Goal: Communication & Community: Answer question/provide support

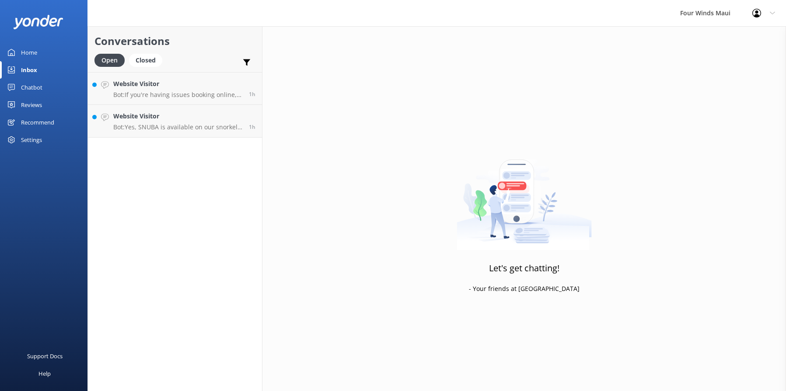
click at [181, 116] on h4 "Website Visitor" at bounding box center [177, 116] width 129 height 10
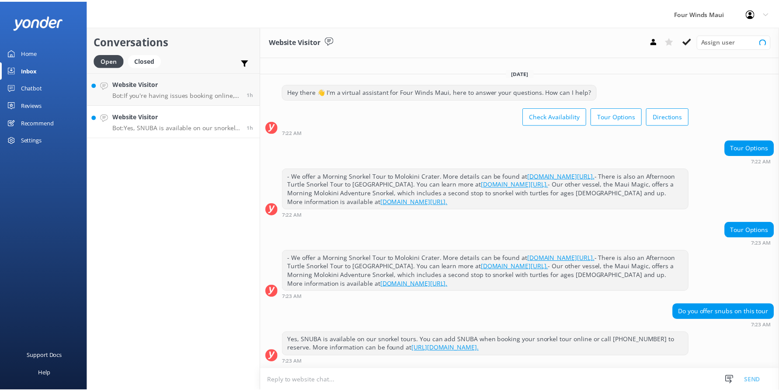
scroll to position [30, 0]
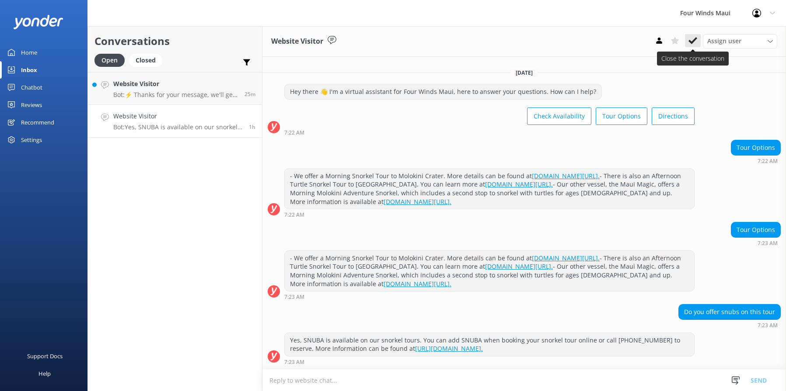
click at [695, 45] on icon at bounding box center [692, 40] width 9 height 9
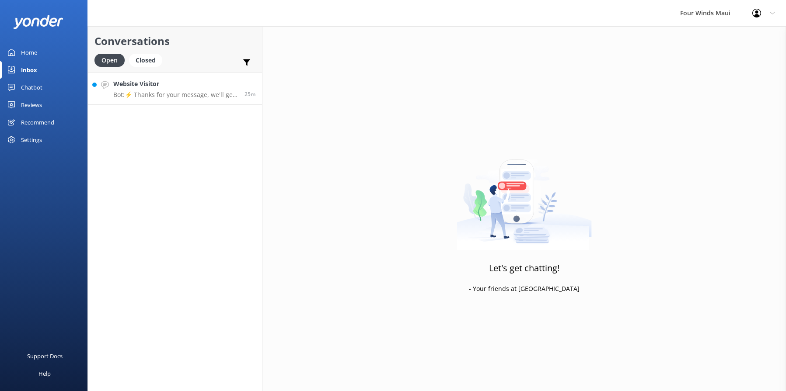
click at [184, 81] on h4 "Website Visitor" at bounding box center [175, 84] width 125 height 10
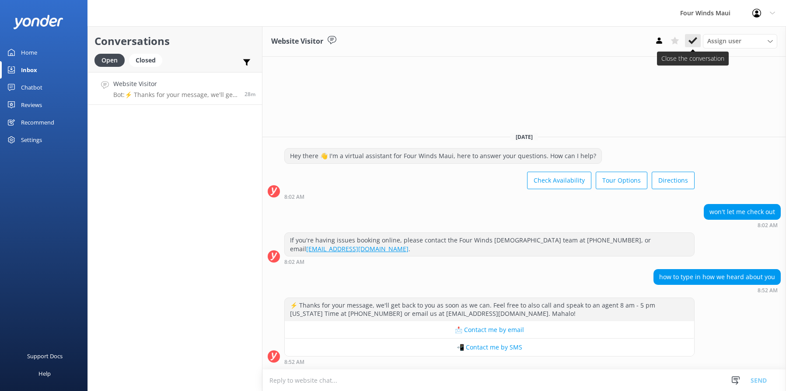
click at [691, 42] on use at bounding box center [692, 40] width 9 height 7
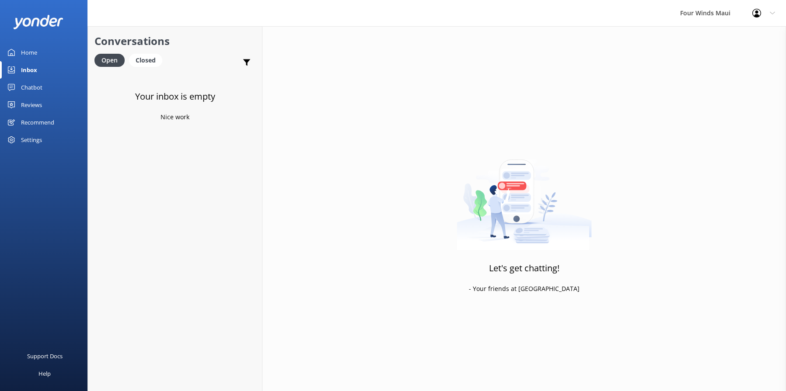
click at [24, 53] on div "Home" at bounding box center [29, 52] width 16 height 17
